Goal: Information Seeking & Learning: Understand process/instructions

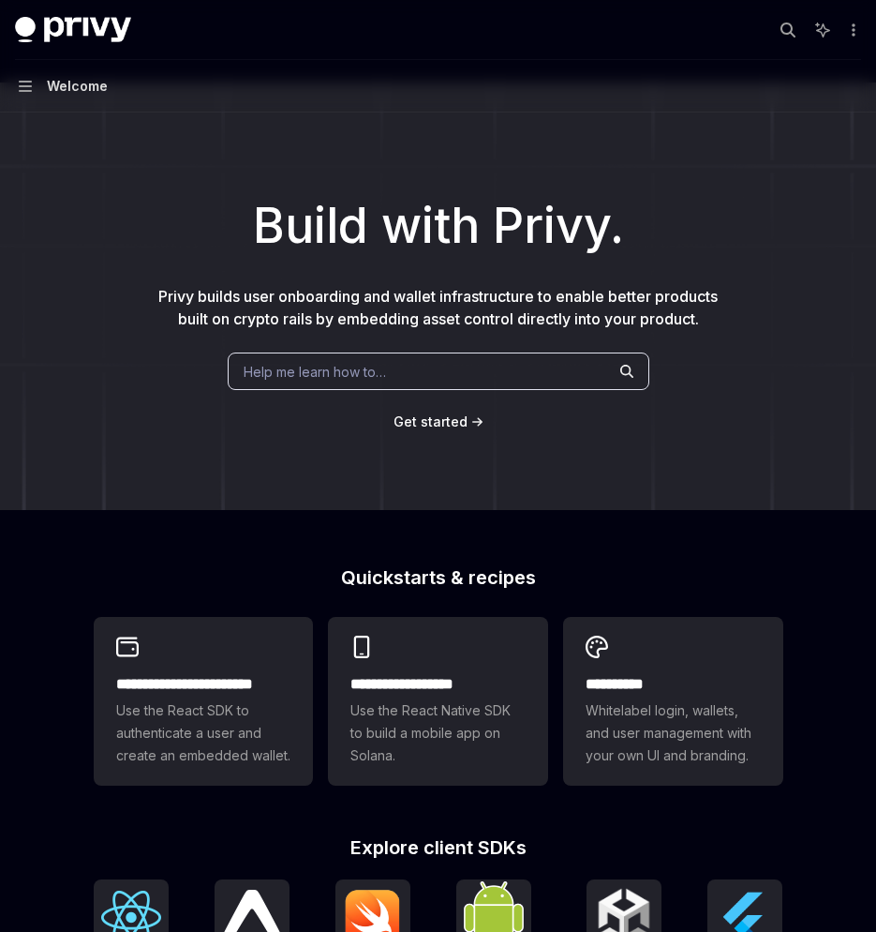
scroll to position [29, 0]
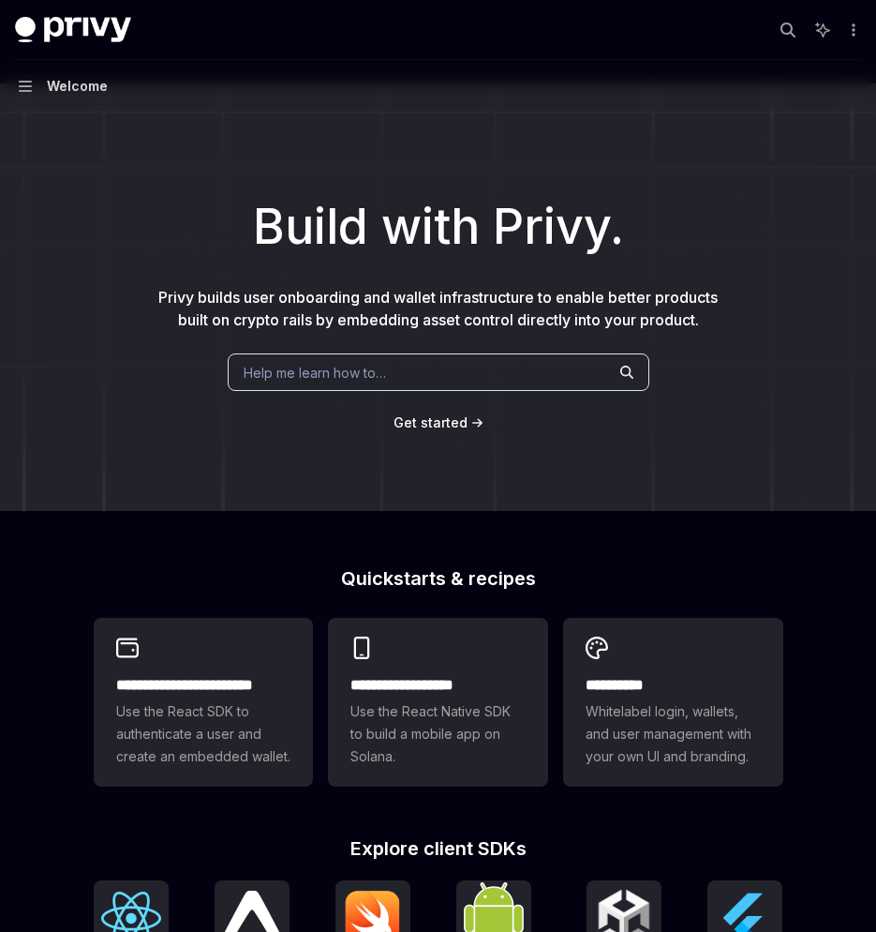
click at [37, 89] on button "Navigation Welcome" at bounding box center [438, 86] width 876 height 52
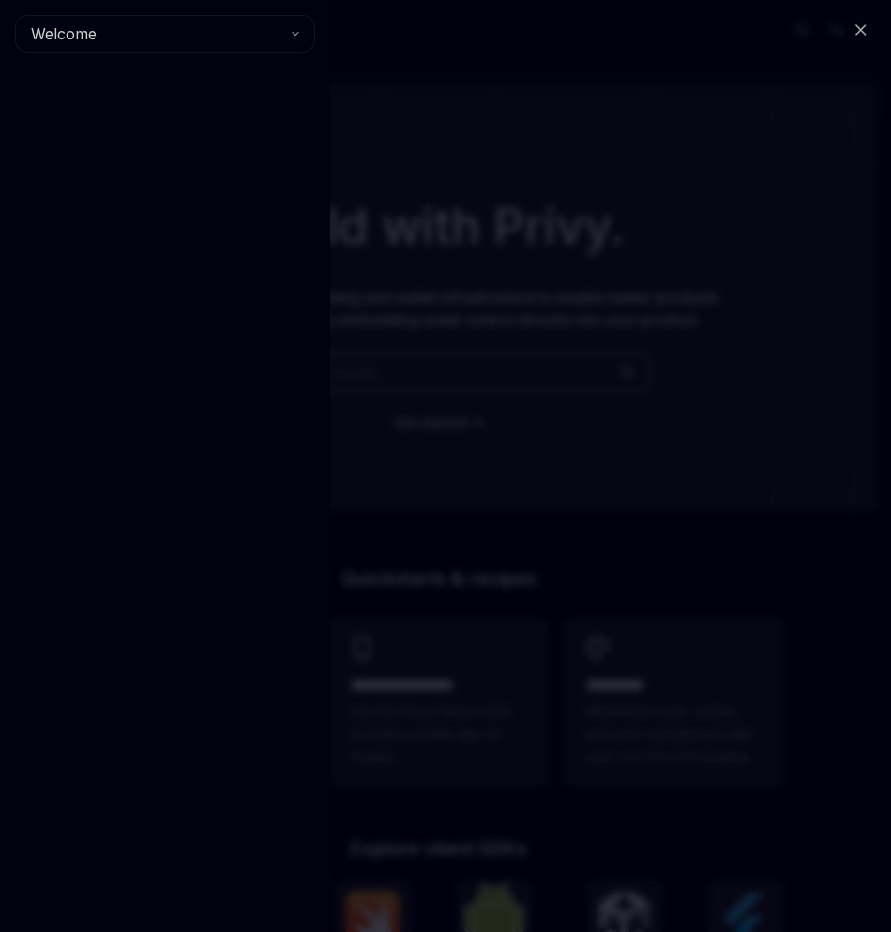
click at [403, 86] on div "Close navigation Welcome" at bounding box center [445, 466] width 891 height 932
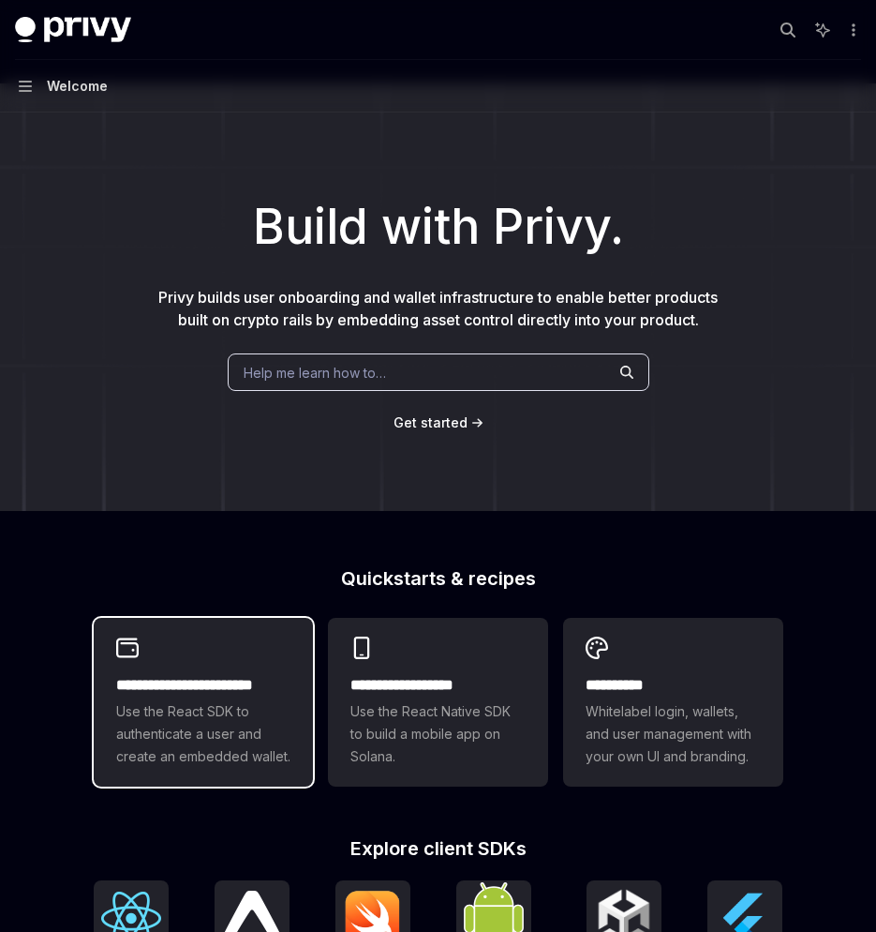
click at [188, 696] on div "**********" at bounding box center [203, 721] width 175 height 94
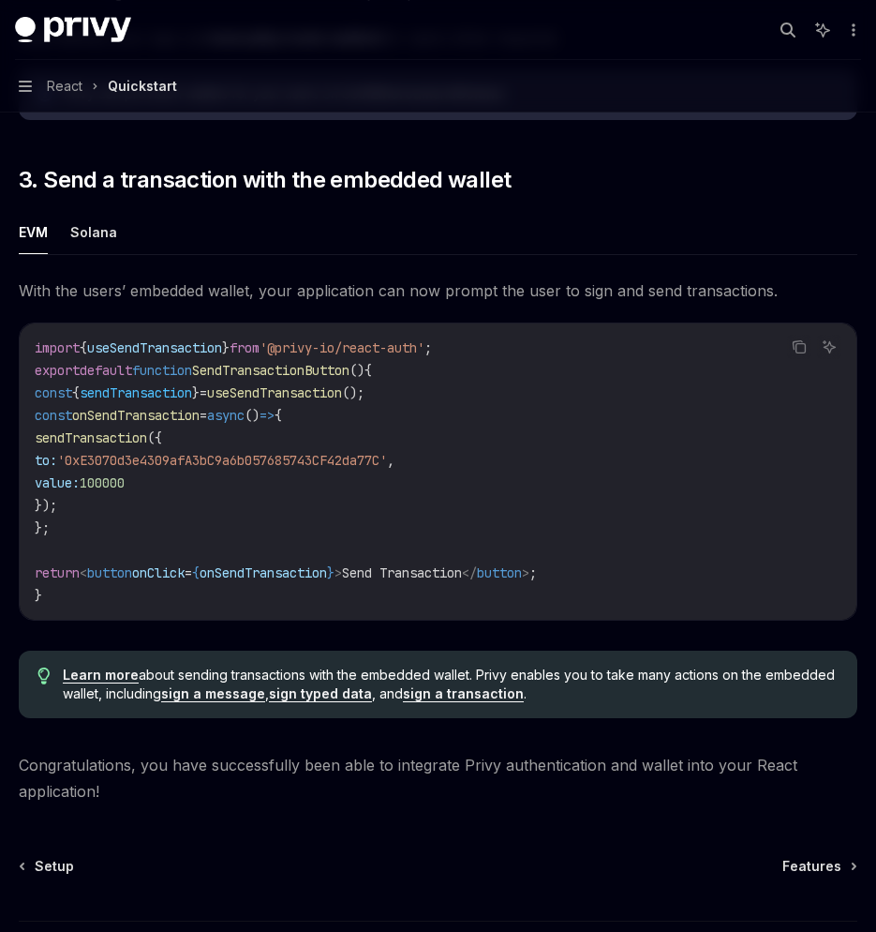
scroll to position [1467, 0]
click at [43, 869] on span "Setup" at bounding box center [54, 867] width 39 height 19
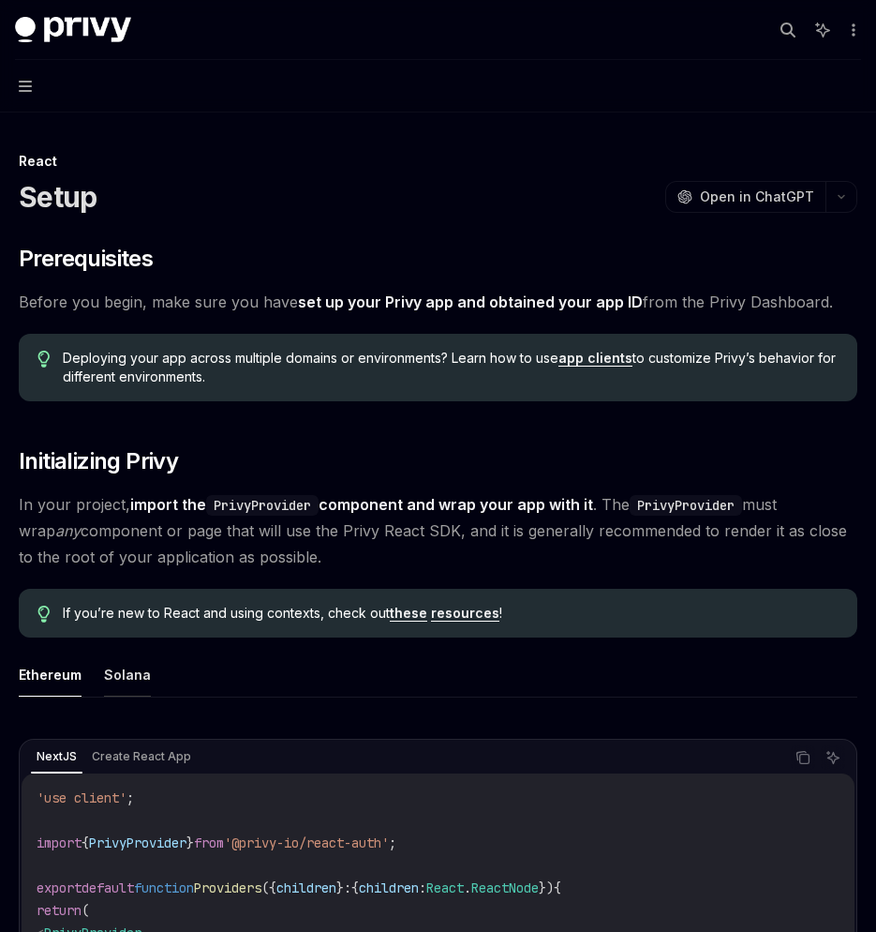
click at [110, 664] on button "Solana" at bounding box center [127, 674] width 47 height 44
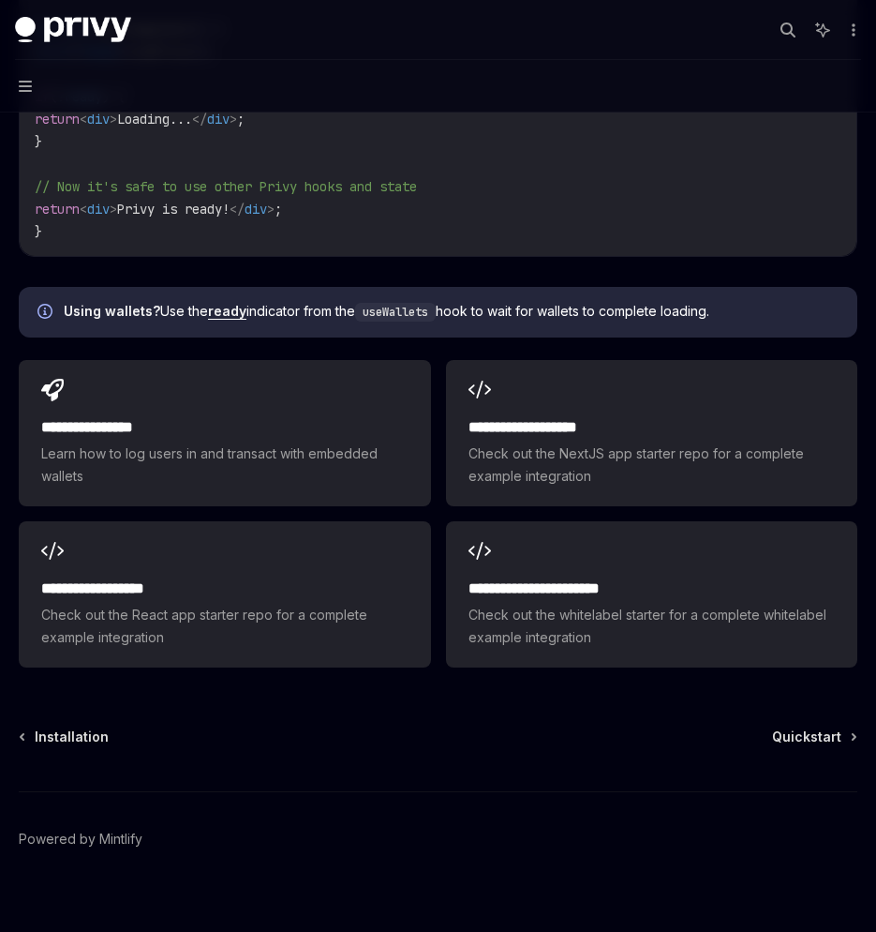
scroll to position [2335, 0]
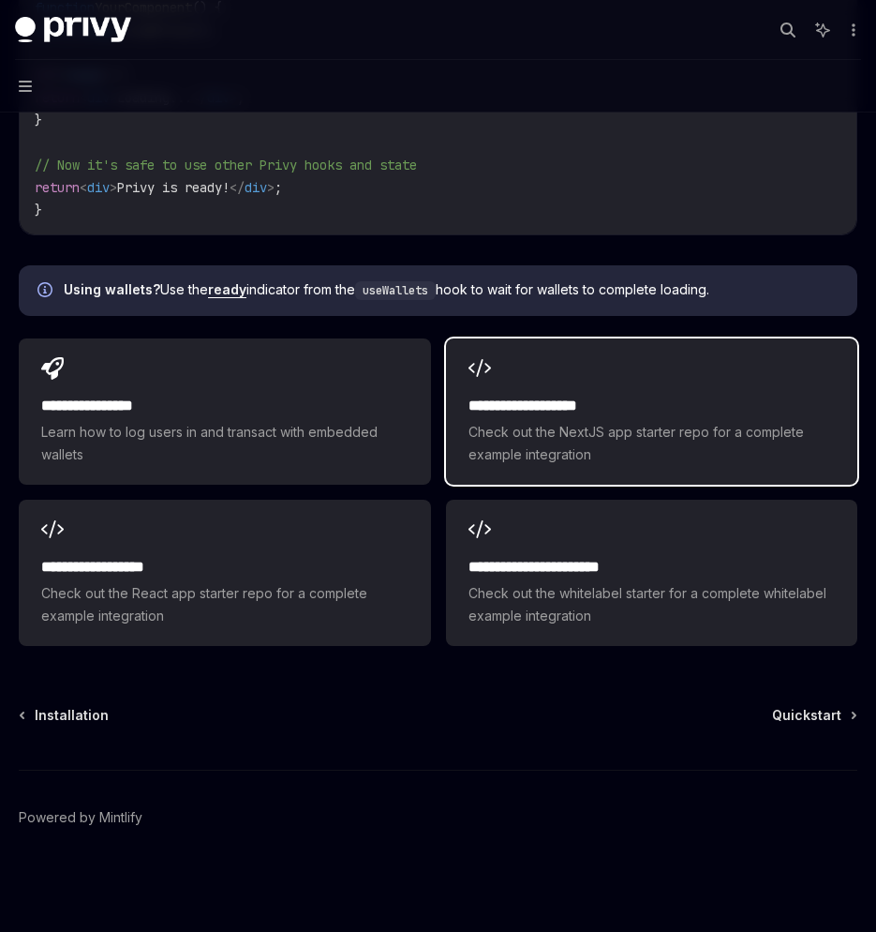
click at [592, 391] on div "**********" at bounding box center [652, 411] width 412 height 146
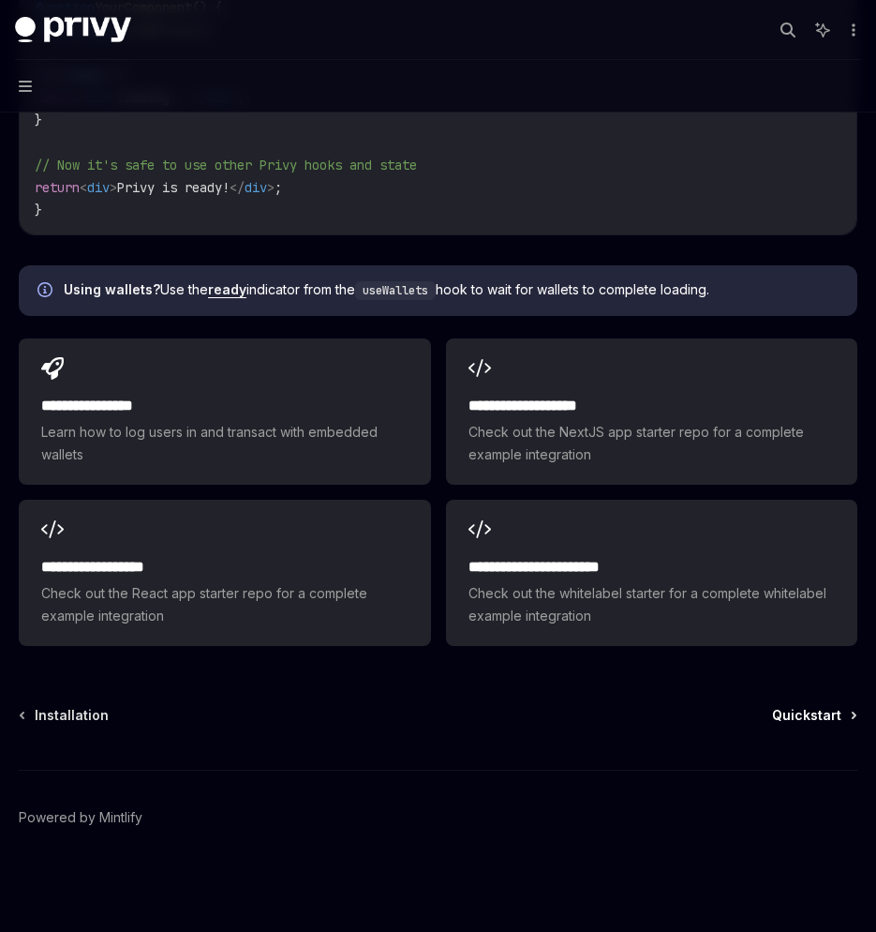
click at [803, 714] on span "Quickstart" at bounding box center [806, 715] width 69 height 19
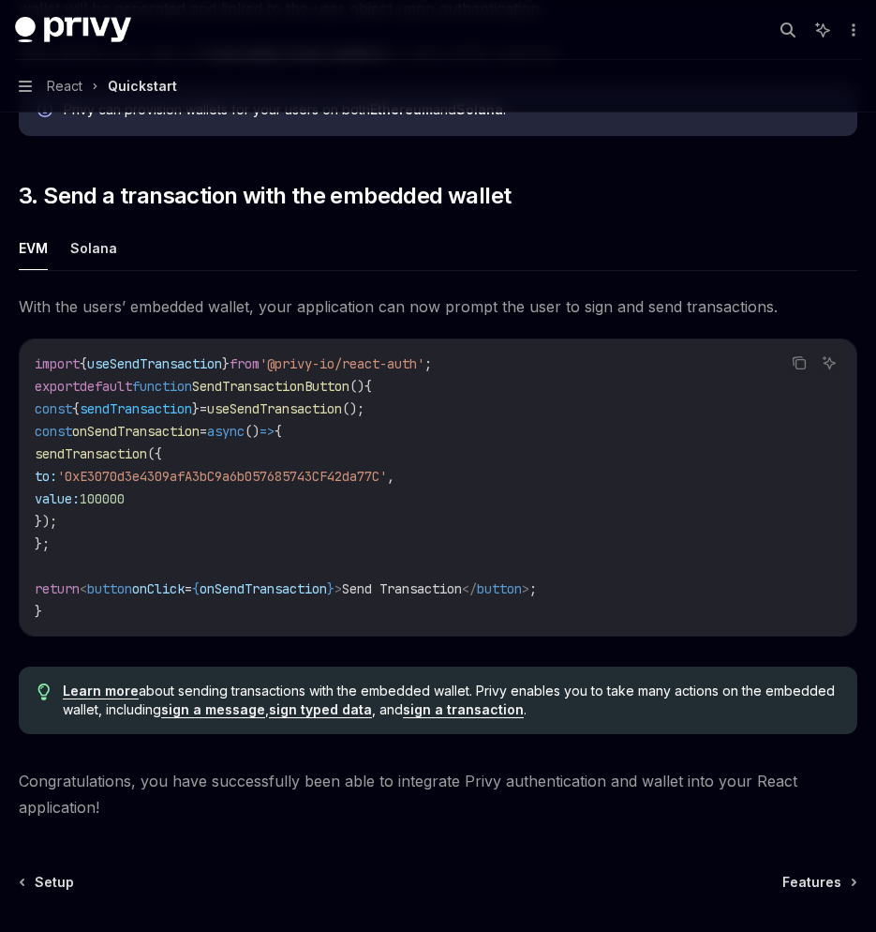
scroll to position [1619, 0]
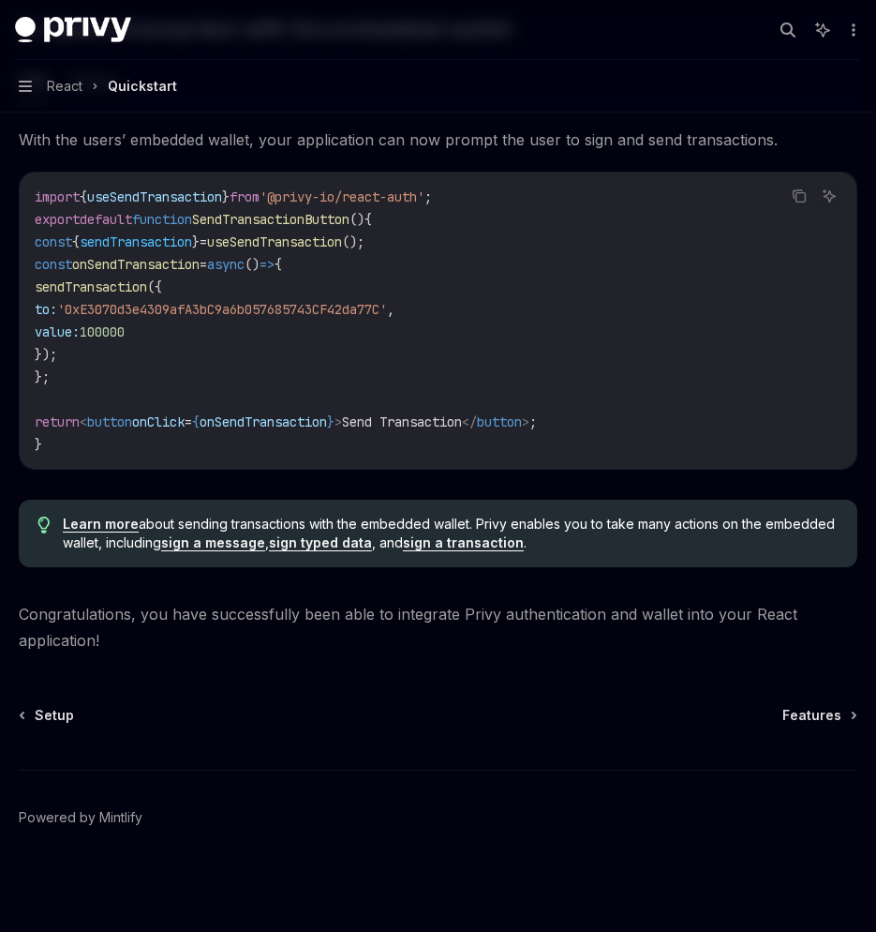
click at [803, 714] on span "Features" at bounding box center [812, 715] width 59 height 19
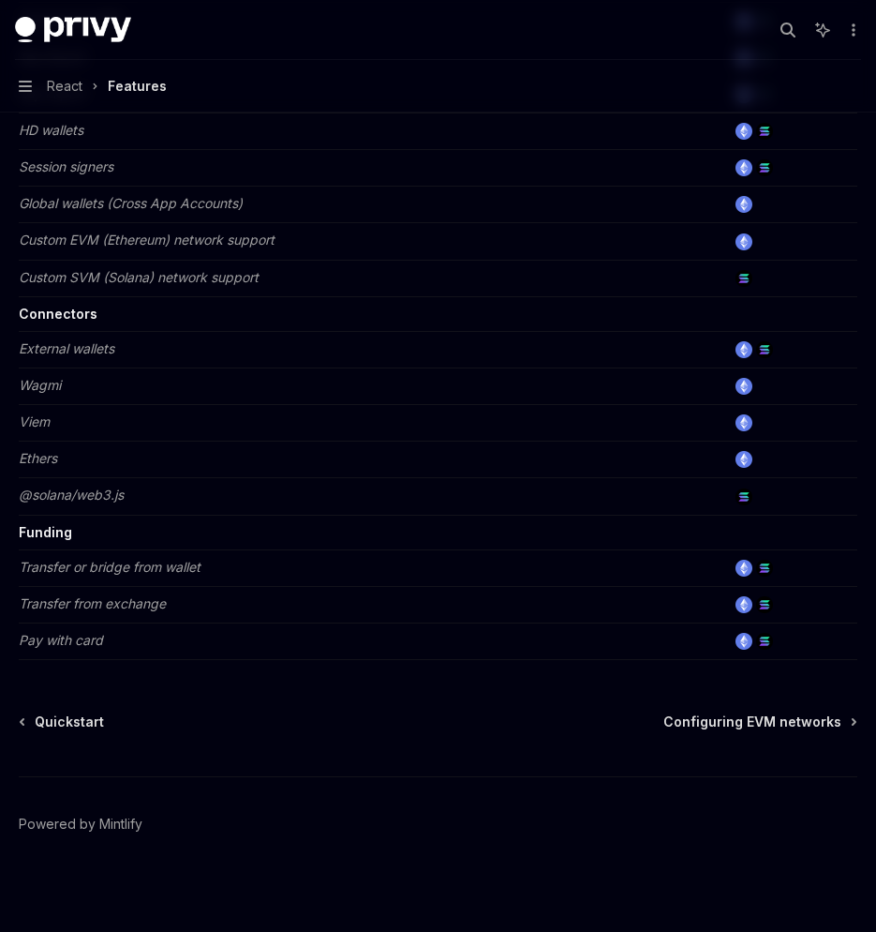
scroll to position [1070, 0]
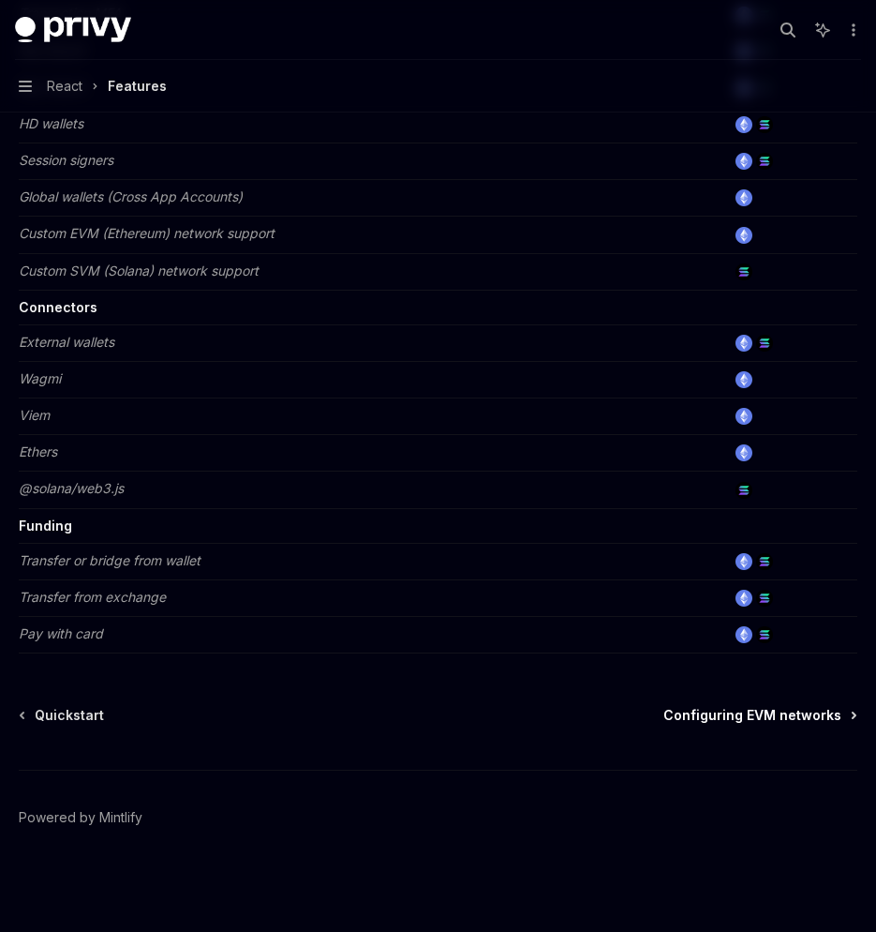
click at [724, 724] on span "Configuring EVM networks" at bounding box center [753, 715] width 178 height 19
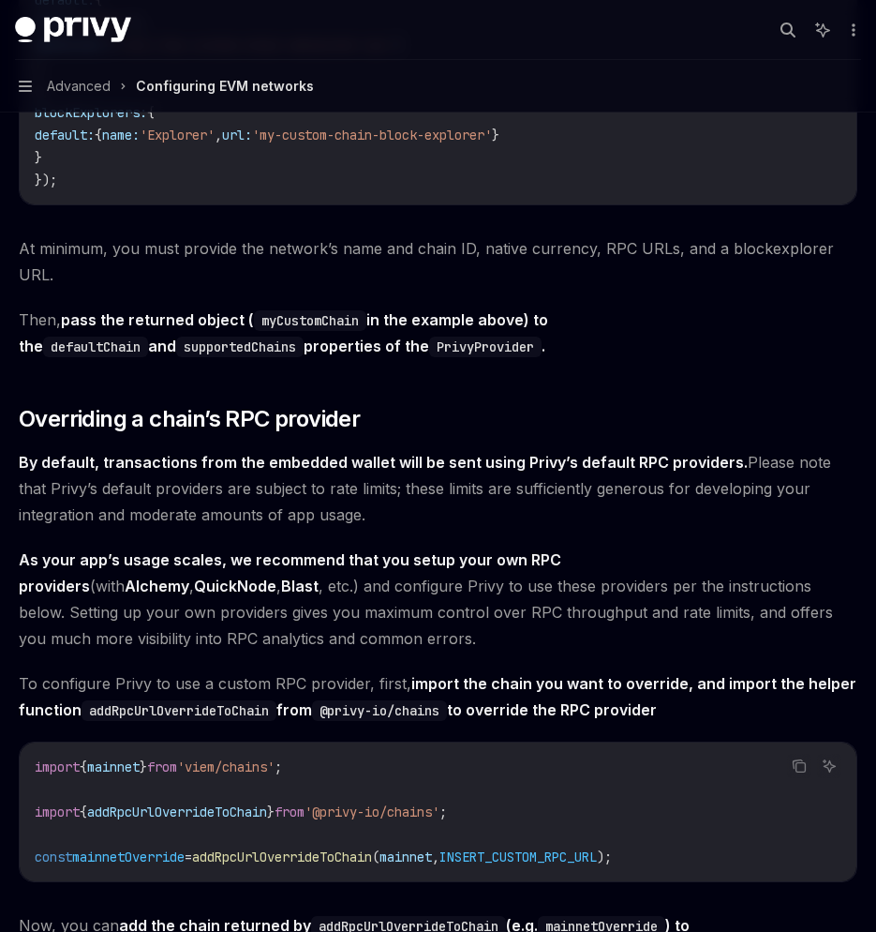
scroll to position [4273, 0]
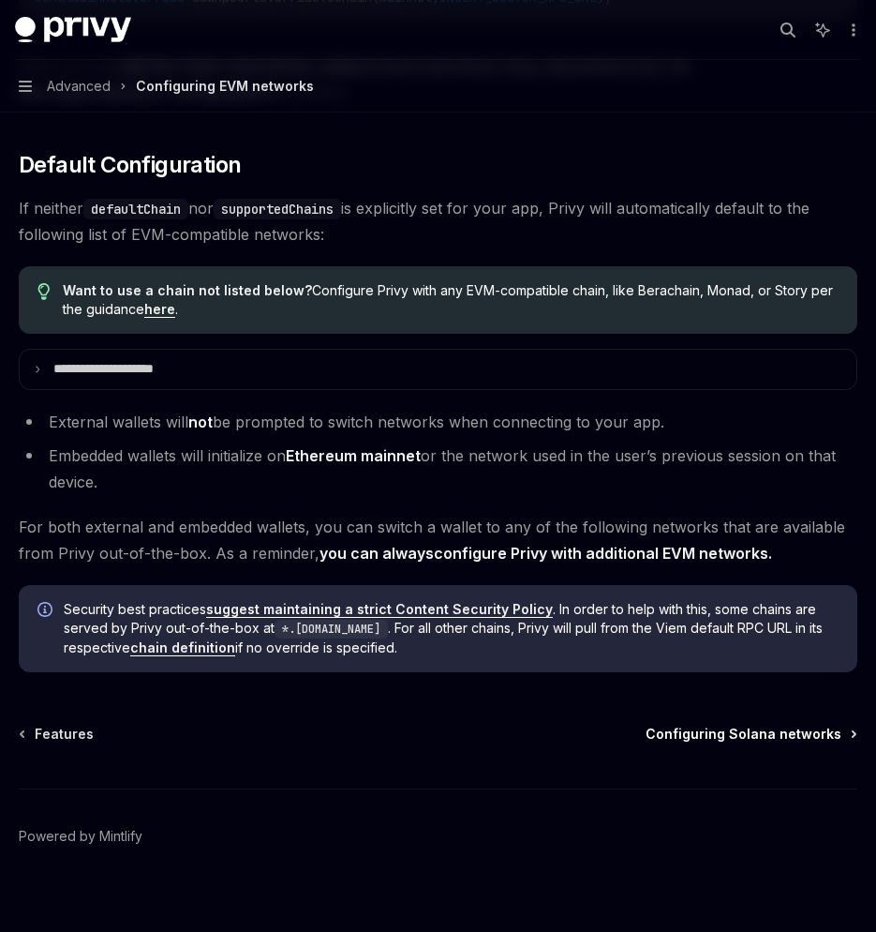
click at [717, 725] on span "Configuring Solana networks" at bounding box center [744, 734] width 196 height 19
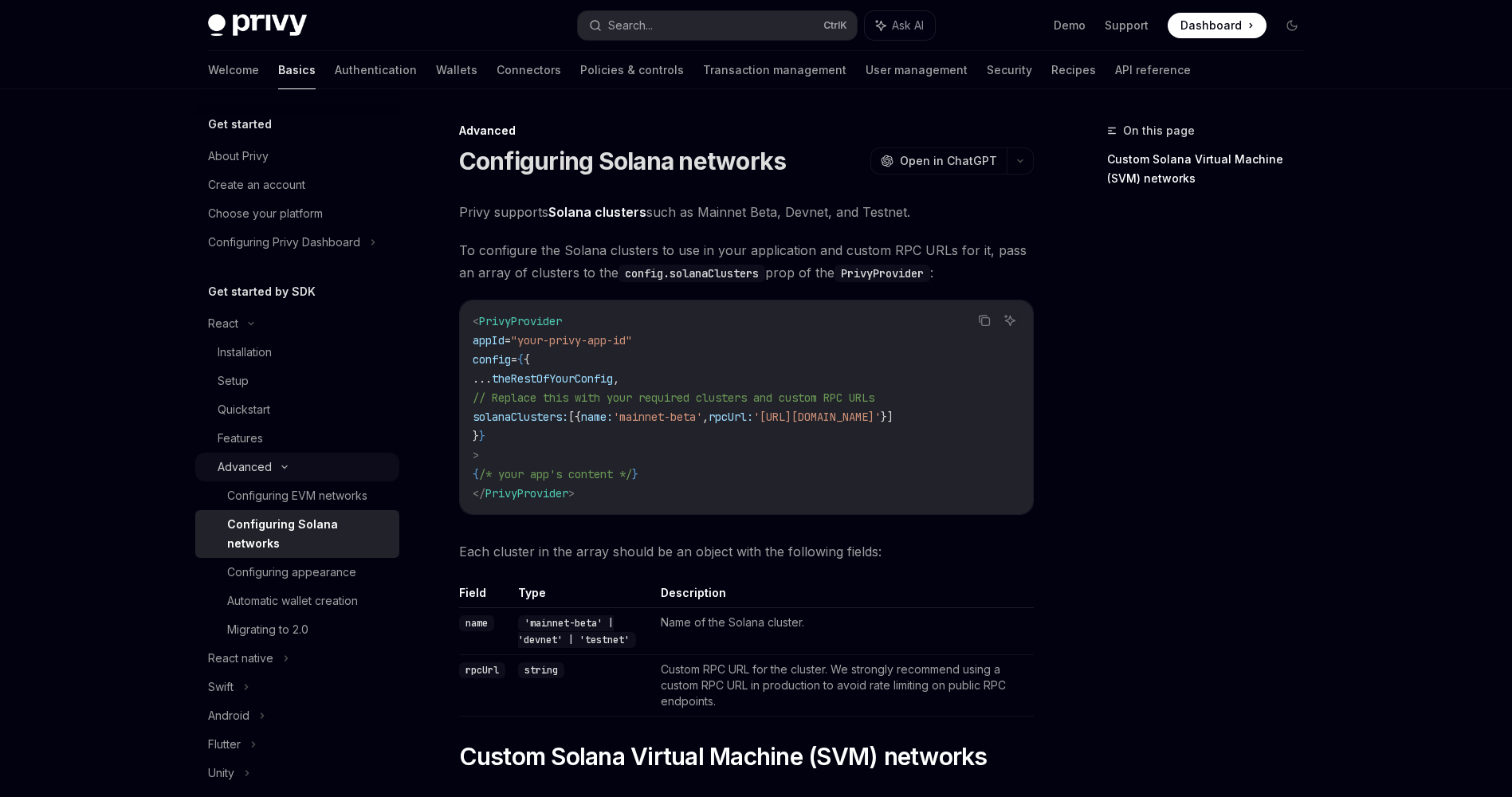
click at [278, 464] on icon at bounding box center [284, 467] width 19 height 6
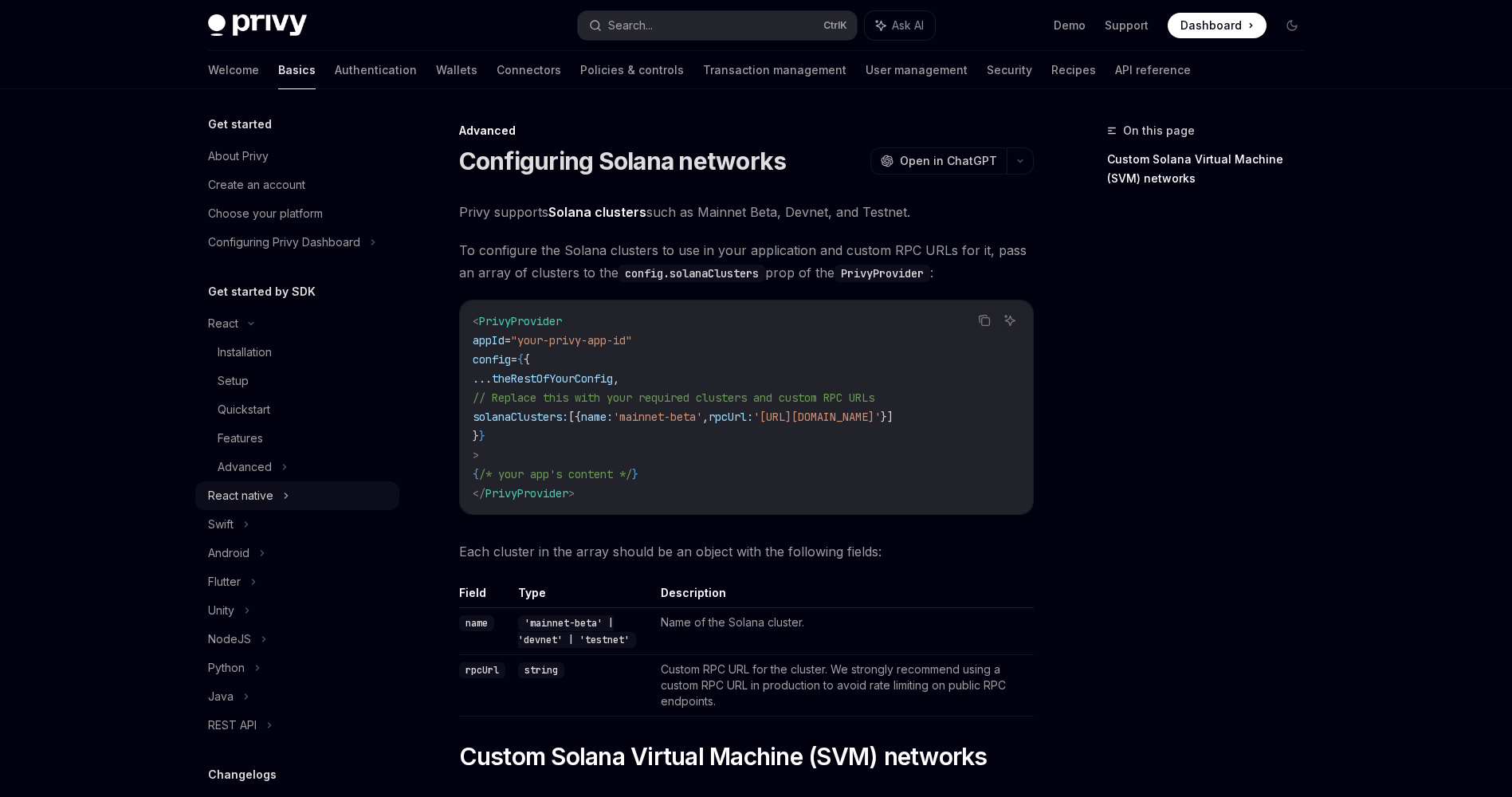
click at [291, 495] on div "React native" at bounding box center [298, 496] width 204 height 29
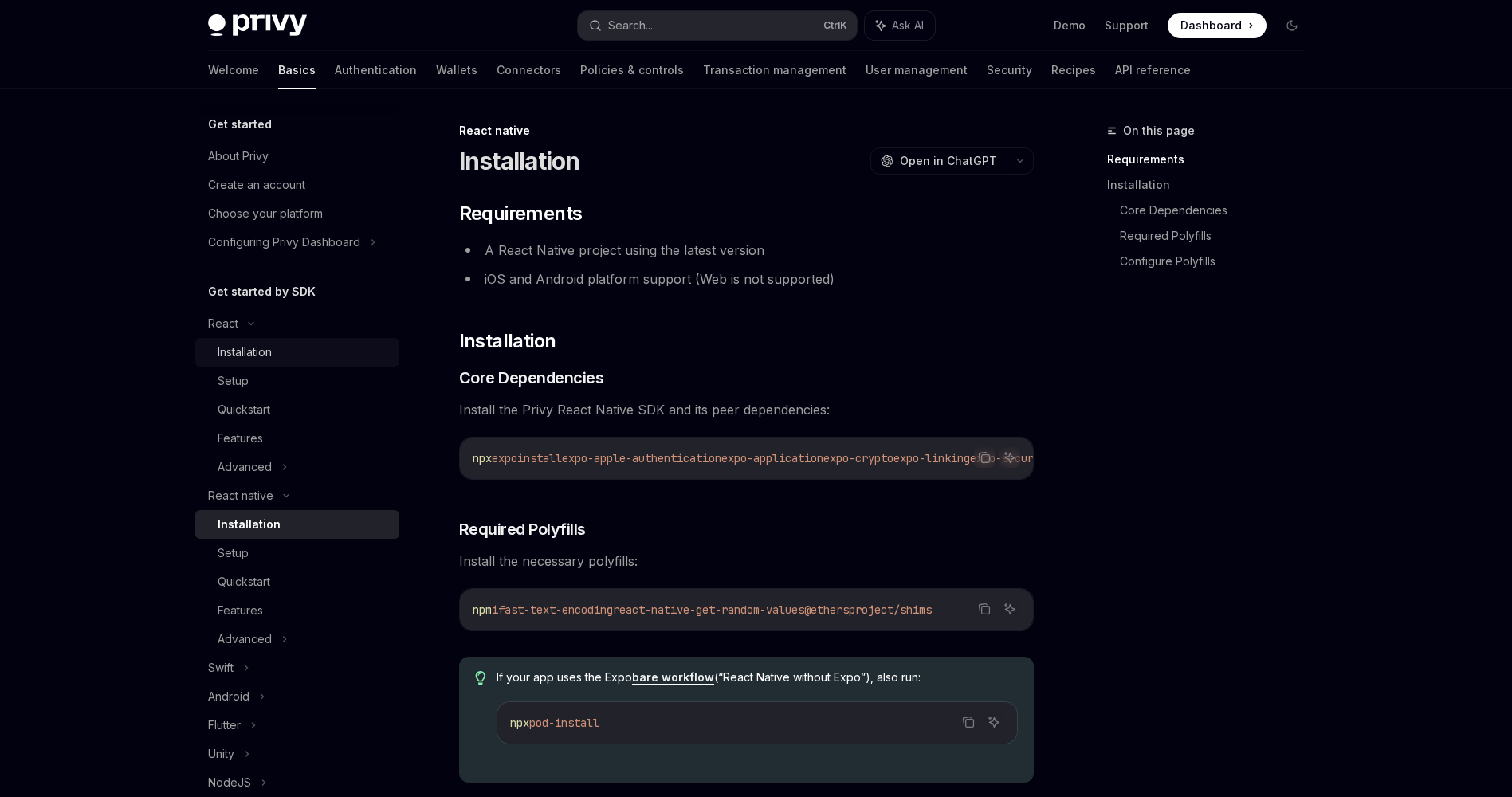
click at [264, 356] on div "Installation" at bounding box center [245, 352] width 54 height 19
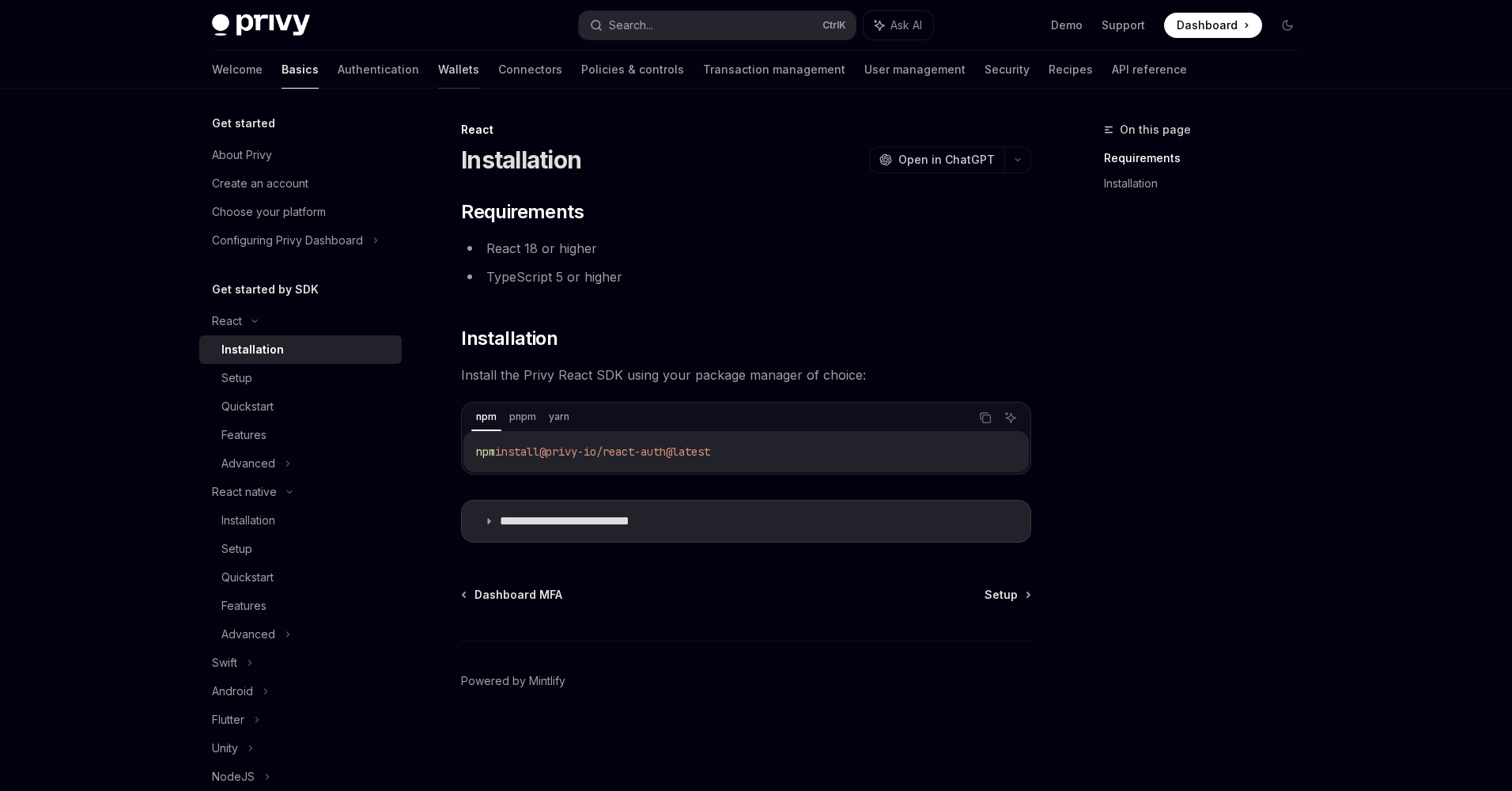
click at [438, 78] on link "Wallets" at bounding box center [458, 69] width 41 height 38
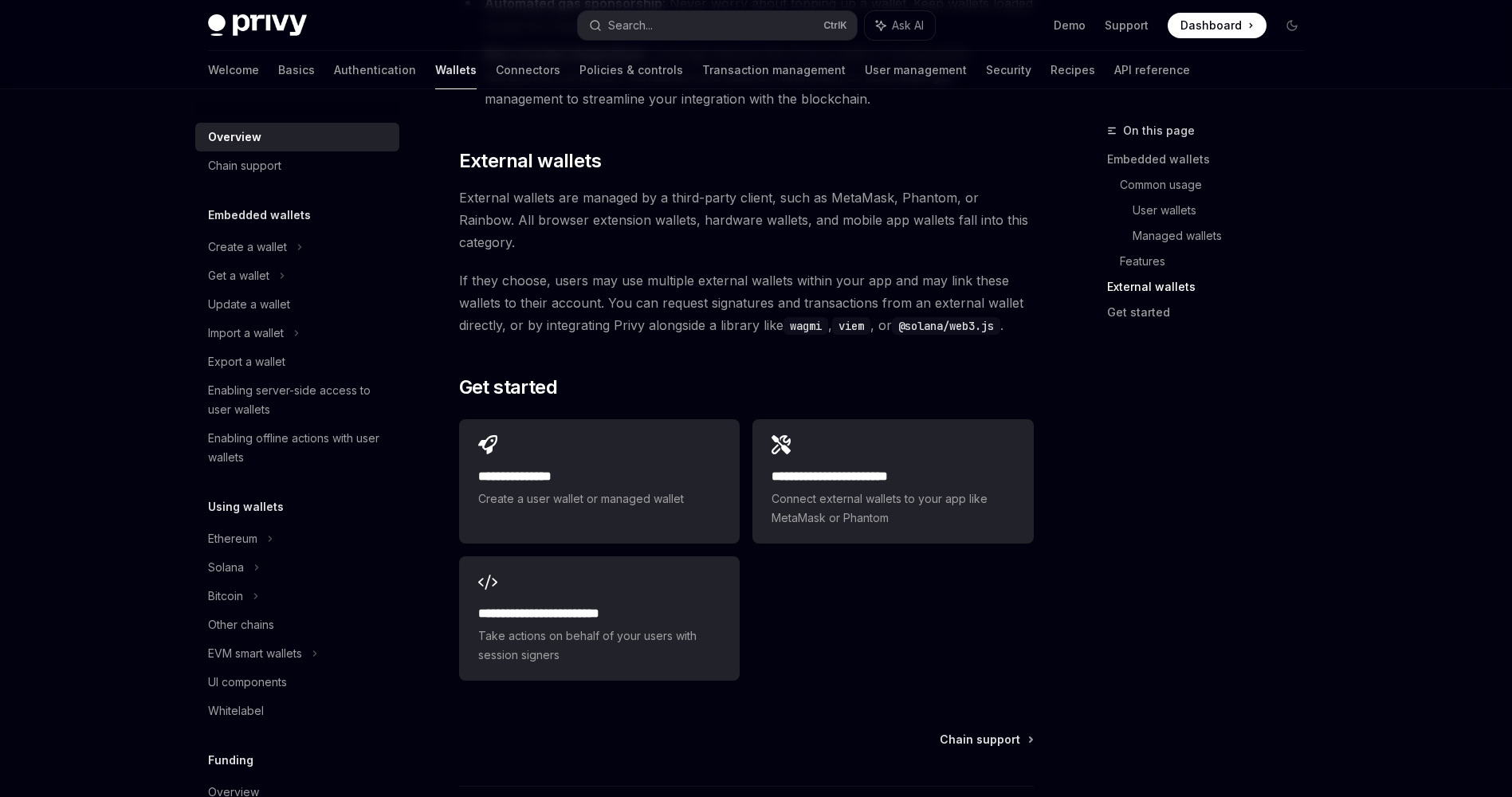
scroll to position [2377, 0]
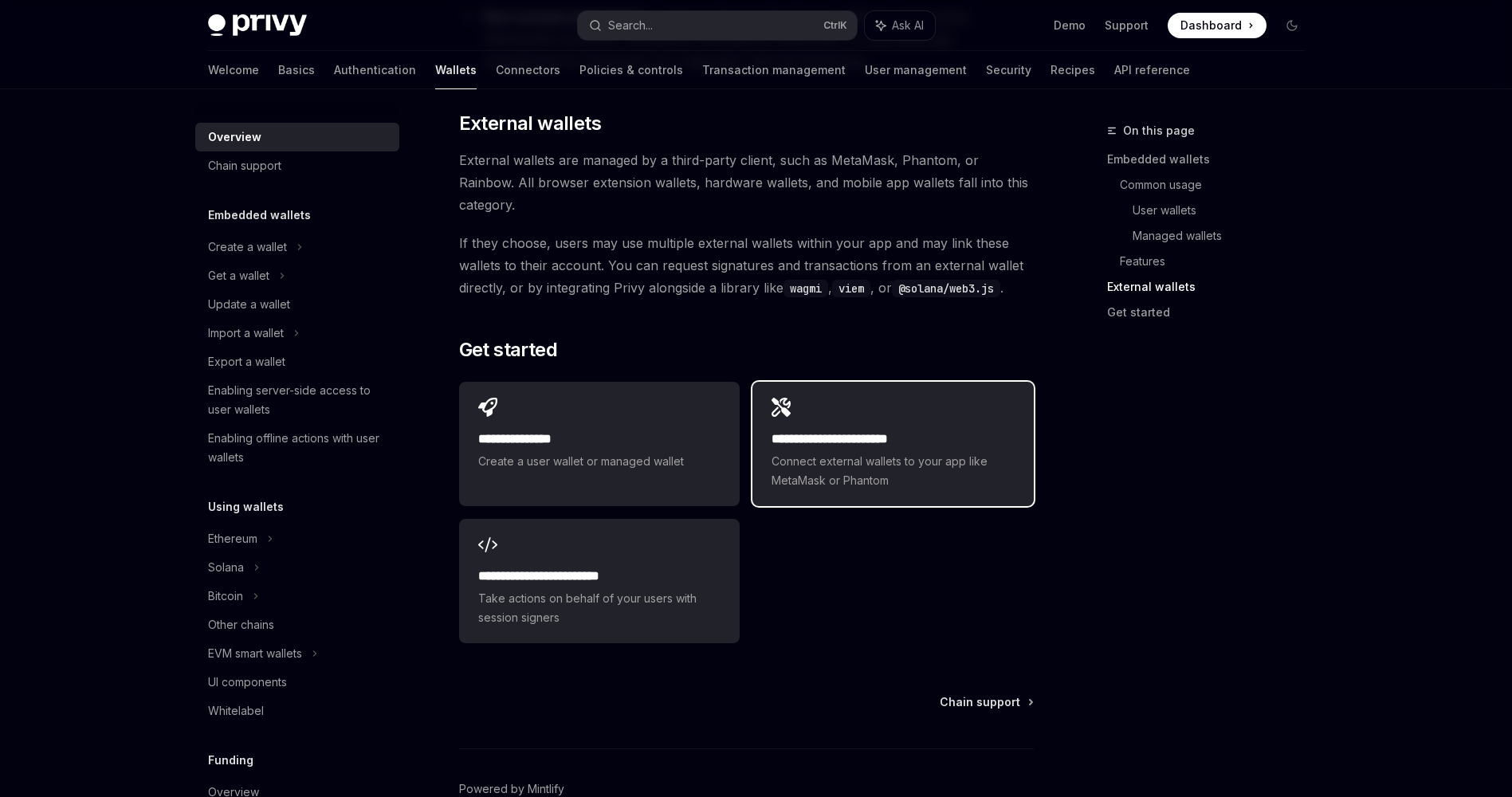
click at [745, 452] on span "Connect external wallets to your app like MetaMask or Phantom" at bounding box center [892, 470] width 242 height 38
type textarea "*"
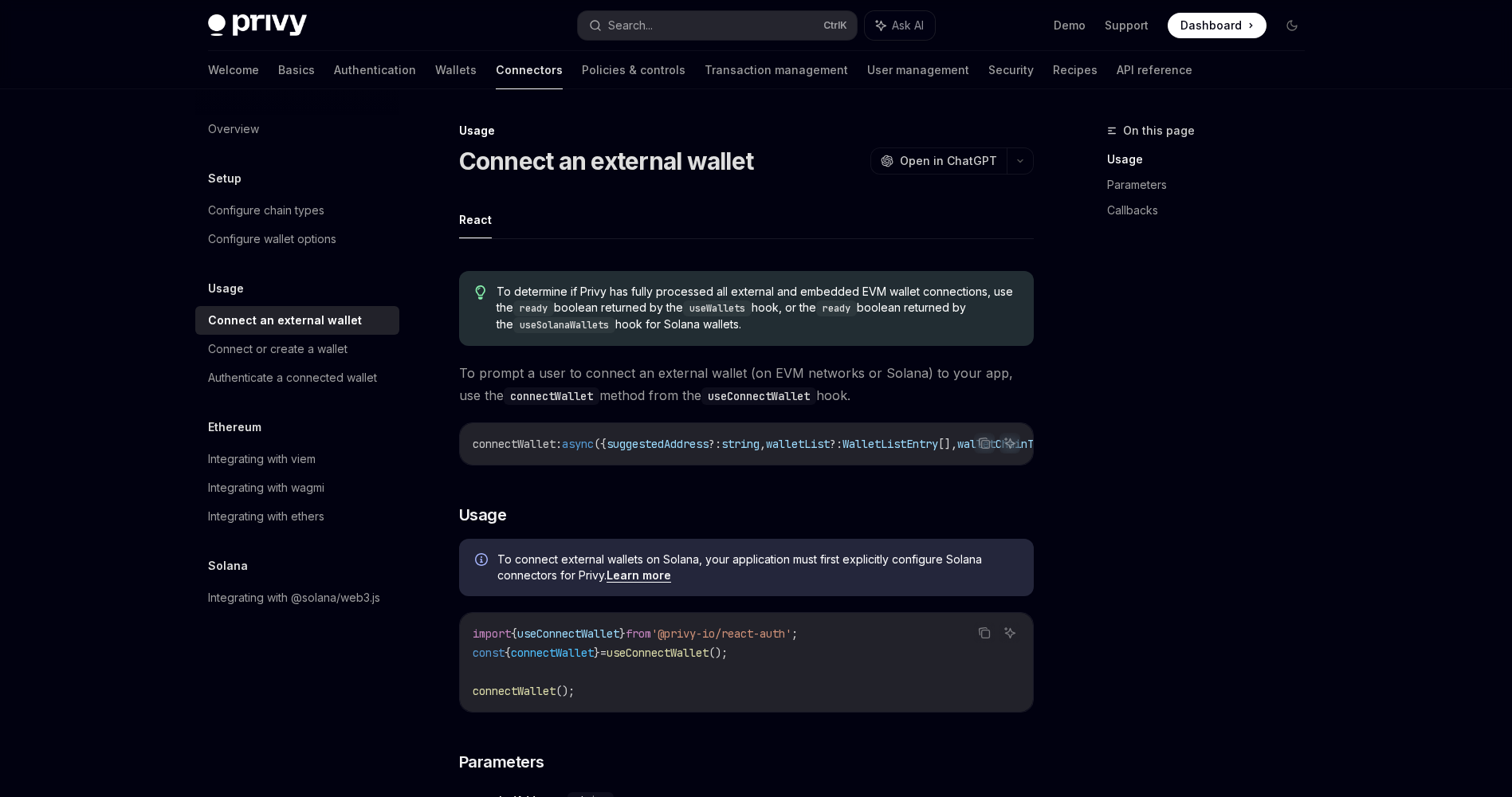
click at [745, 29] on span "Dashboard" at bounding box center [1211, 26] width 61 height 16
click at [745, 30] on link "Demo" at bounding box center [1069, 26] width 31 height 16
